Goal: Use online tool/utility: Utilize a website feature to perform a specific function

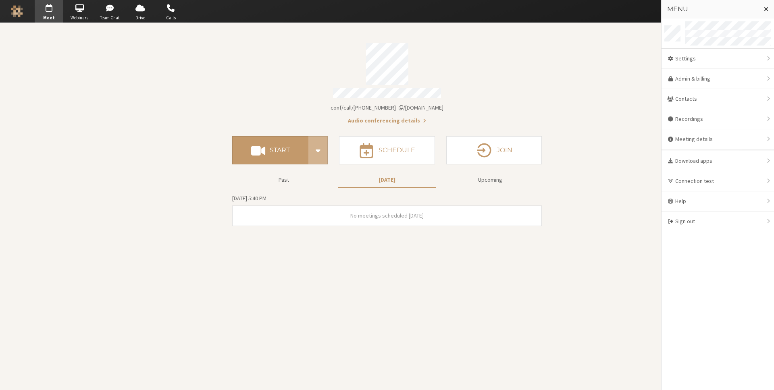
click at [602, 76] on section "Meeting link [DOMAIN_NAME]/conf/call/8256137 Audio conferencing details Start S…" at bounding box center [387, 206] width 774 height 367
click at [710, 161] on div "Download apps" at bounding box center [717, 161] width 112 height 20
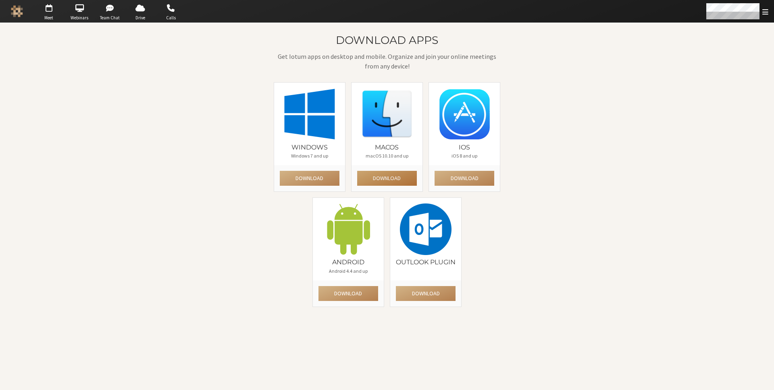
click at [372, 179] on button "Download" at bounding box center [387, 178] width 60 height 15
click at [648, 18] on div at bounding box center [676, 11] width 193 height 23
click at [52, 6] on span "button" at bounding box center [49, 8] width 28 height 13
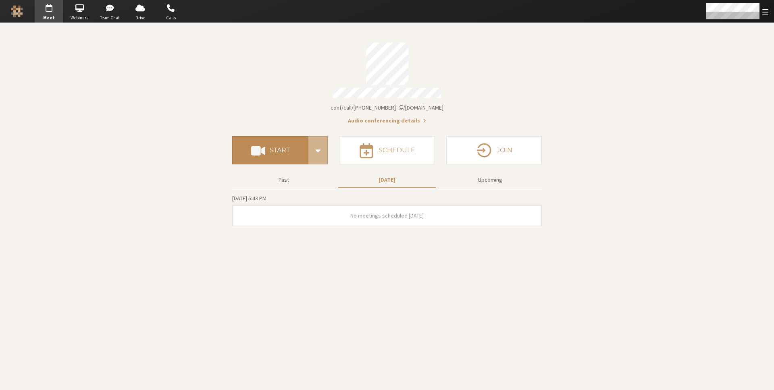
click at [284, 141] on button "Start" at bounding box center [270, 150] width 76 height 28
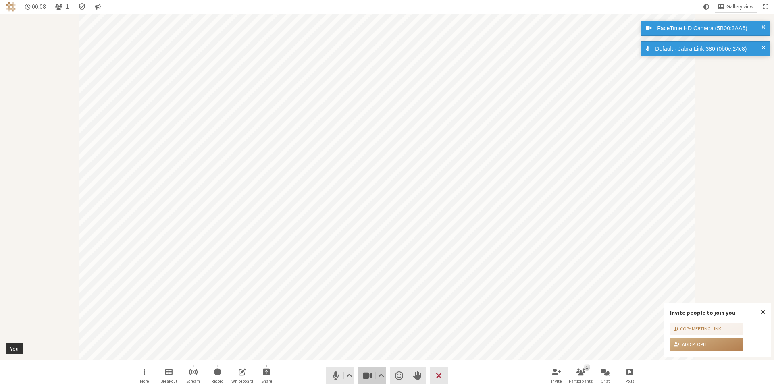
click at [375, 380] on button "Video" at bounding box center [372, 375] width 28 height 17
click at [366, 378] on span "Start video (⌘+Shift+V)" at bounding box center [367, 375] width 11 height 11
click at [382, 378] on span "Video setting" at bounding box center [381, 375] width 6 height 11
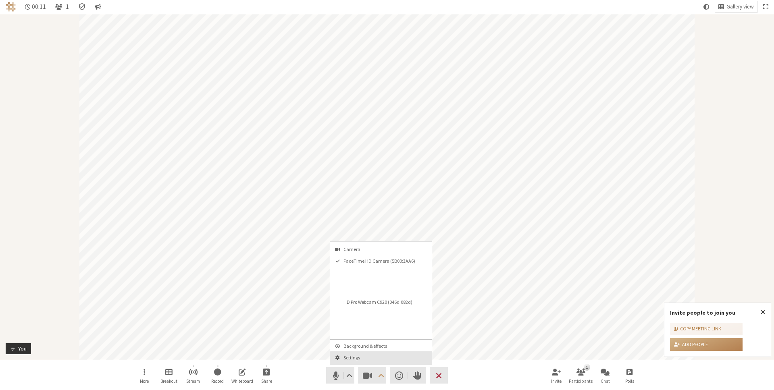
click at [371, 357] on span "Settings" at bounding box center [385, 357] width 85 height 5
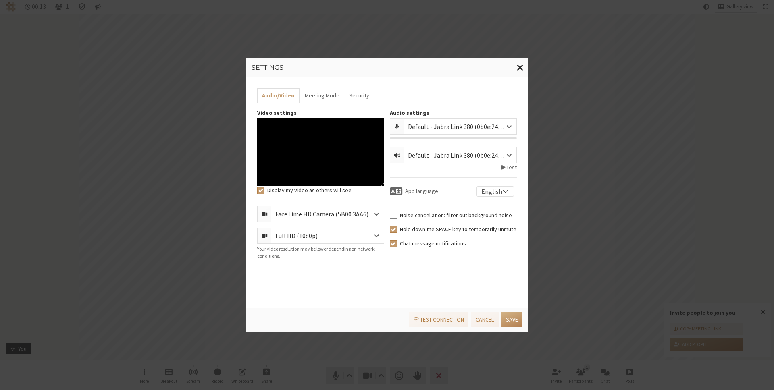
click at [354, 215] on div "FaceTime HD Camera (5B00:3AA6)" at bounding box center [328, 214] width 106 height 10
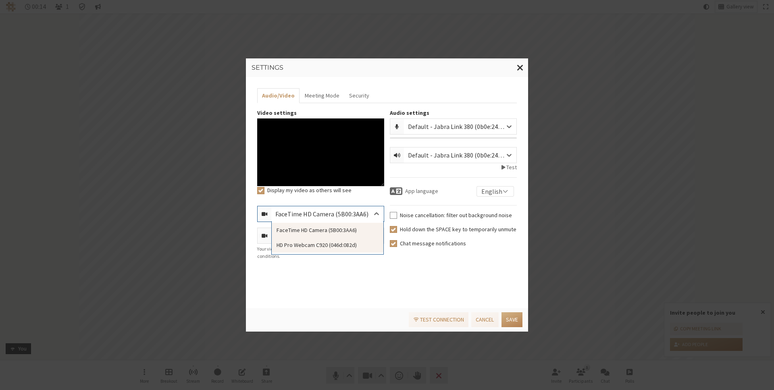
click at [346, 245] on div "HD Pro Webcam C920 (046d:082d)" at bounding box center [328, 245] width 112 height 15
click at [515, 322] on button "Save" at bounding box center [511, 319] width 21 height 15
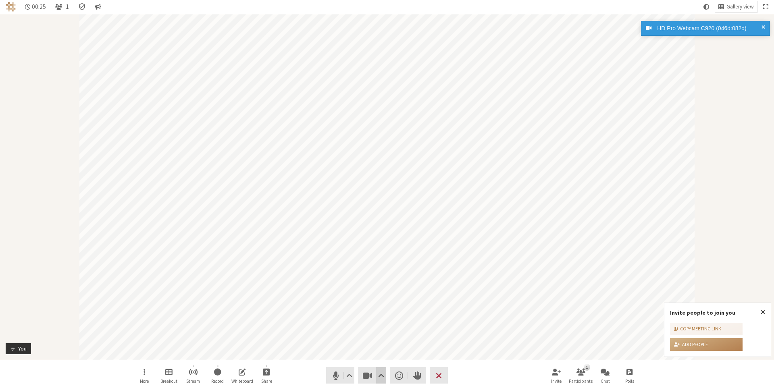
click at [382, 379] on span "Video setting" at bounding box center [381, 375] width 6 height 11
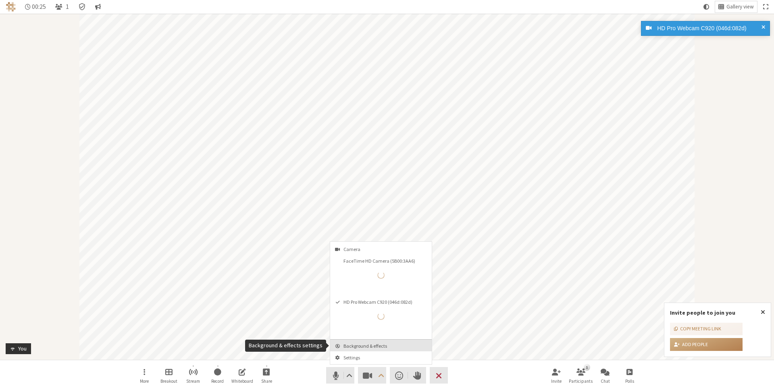
click at [380, 348] on span "Background & effects" at bounding box center [385, 345] width 85 height 5
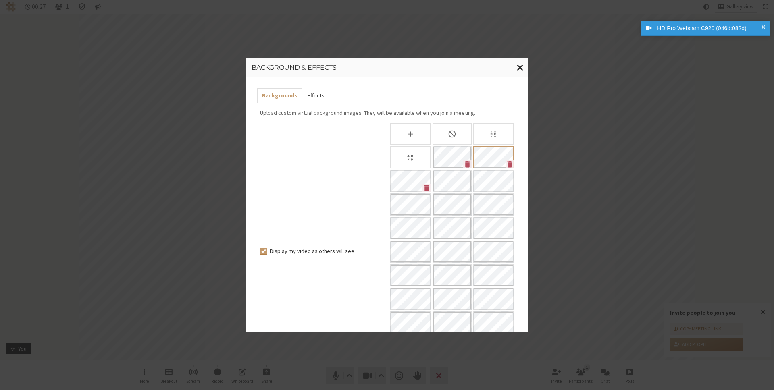
click at [314, 95] on button "Effects" at bounding box center [315, 95] width 27 height 15
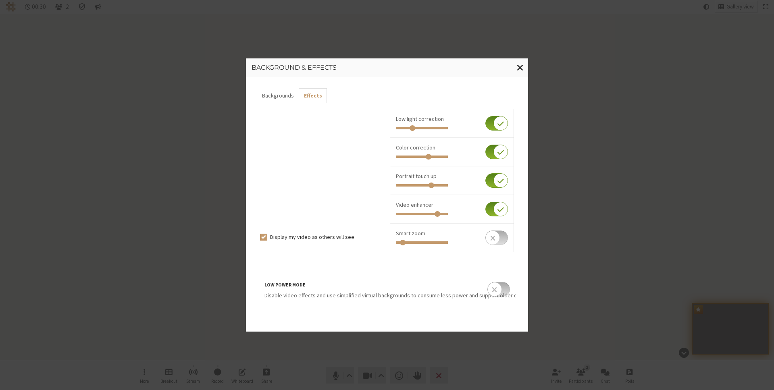
drag, startPoint x: 436, startPoint y: 157, endPoint x: 428, endPoint y: 158, distance: 7.8
type input "0.641"
click at [428, 158] on input "range" at bounding box center [422, 157] width 52 height 2
click at [523, 69] on span "Close modal" at bounding box center [520, 67] width 7 height 10
